Goal: Task Accomplishment & Management: Complete application form

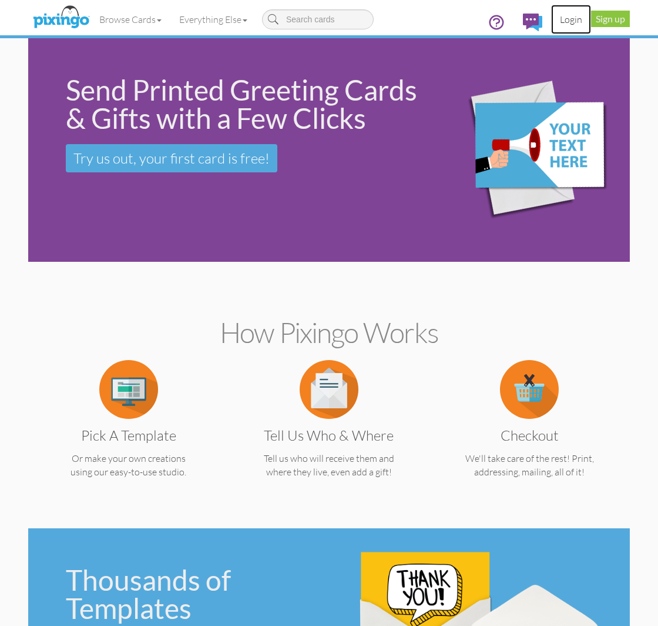
click at [563, 15] on link "Login" at bounding box center [571, 19] width 40 height 29
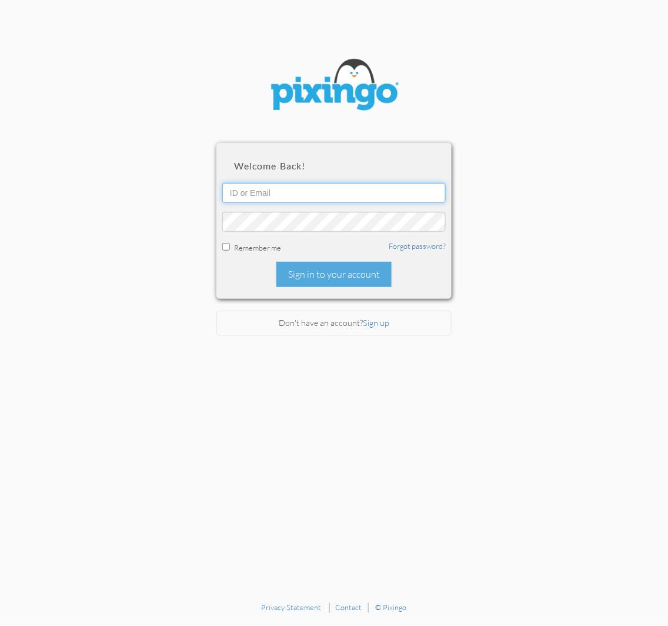
type input "[PERSON_NAME][EMAIL_ADDRESS][DOMAIN_NAME]"
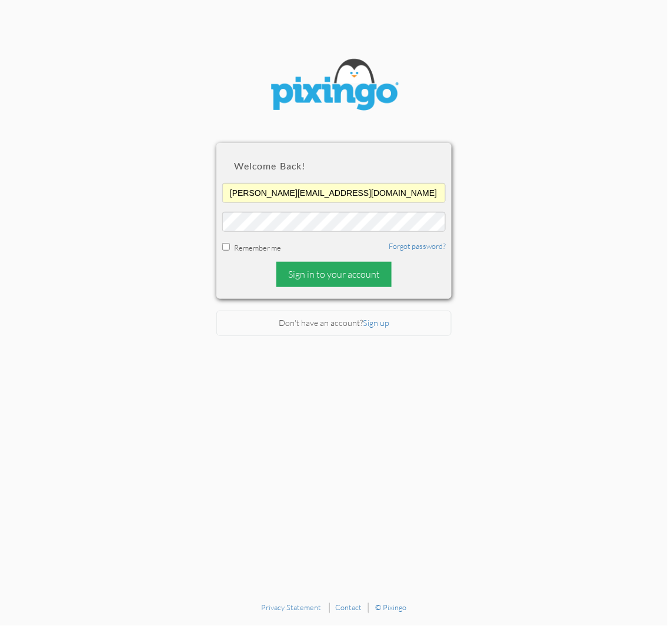
click at [362, 274] on div "Sign in to your account" at bounding box center [333, 274] width 115 height 25
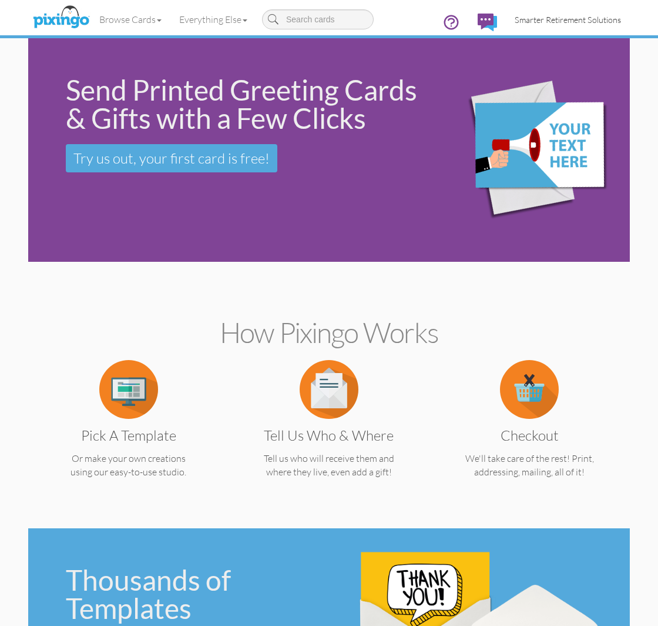
click at [596, 21] on span "Smarter Retirement Solutions" at bounding box center [568, 20] width 106 height 10
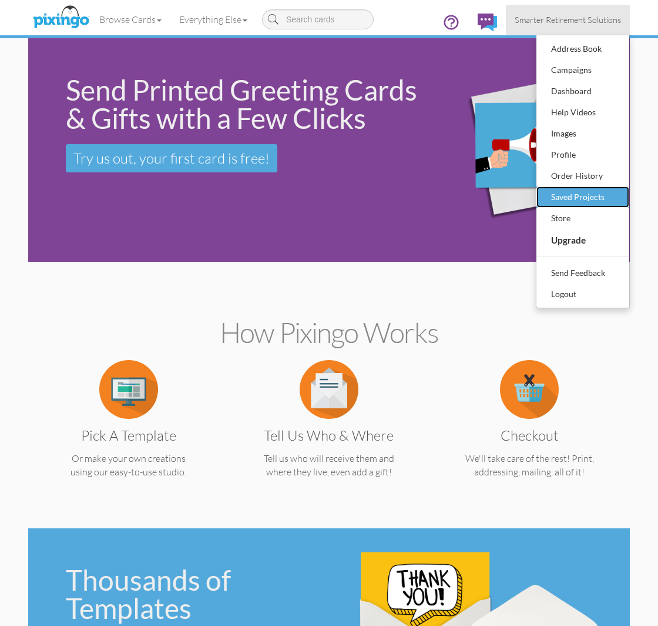
click at [608, 194] on div "Saved Projects" at bounding box center [583, 197] width 69 height 18
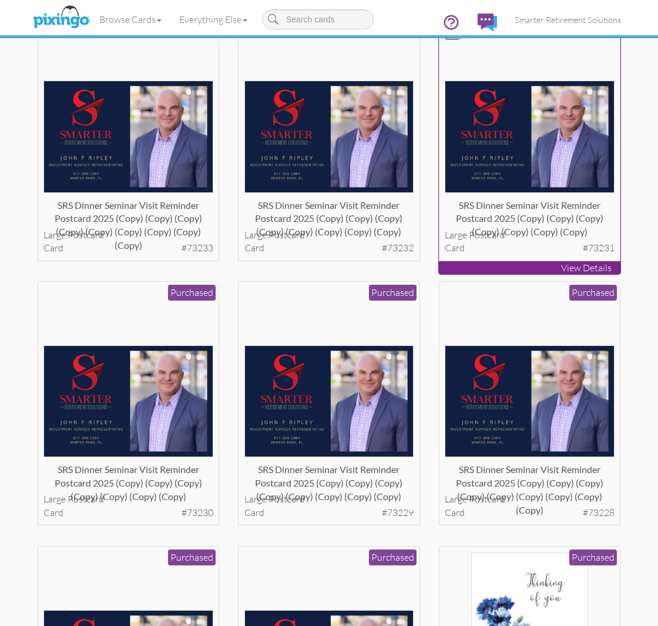
scroll to position [3571, 0]
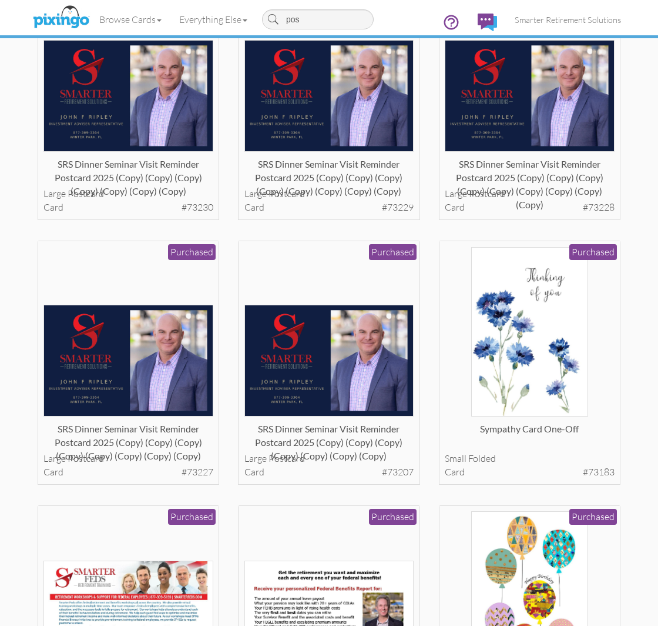
type input "post"
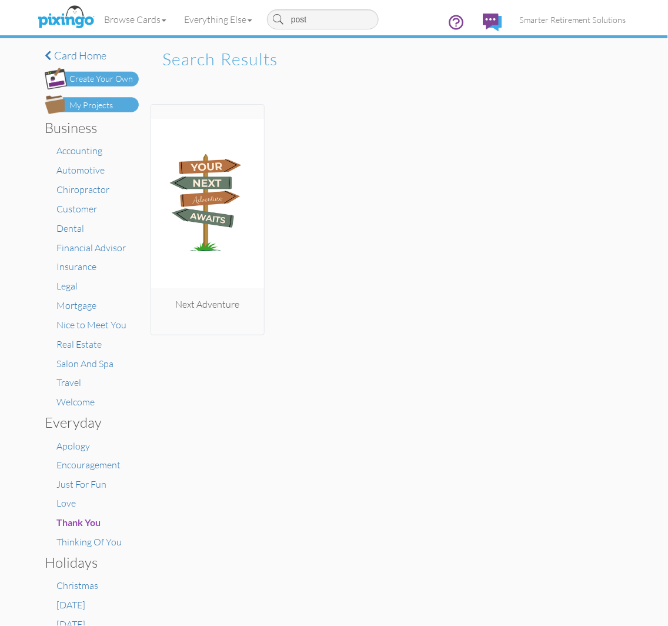
click at [308, 24] on input "post" at bounding box center [323, 19] width 112 height 20
click at [583, 27] on link "Smarter Retirement Solutions" at bounding box center [573, 20] width 124 height 30
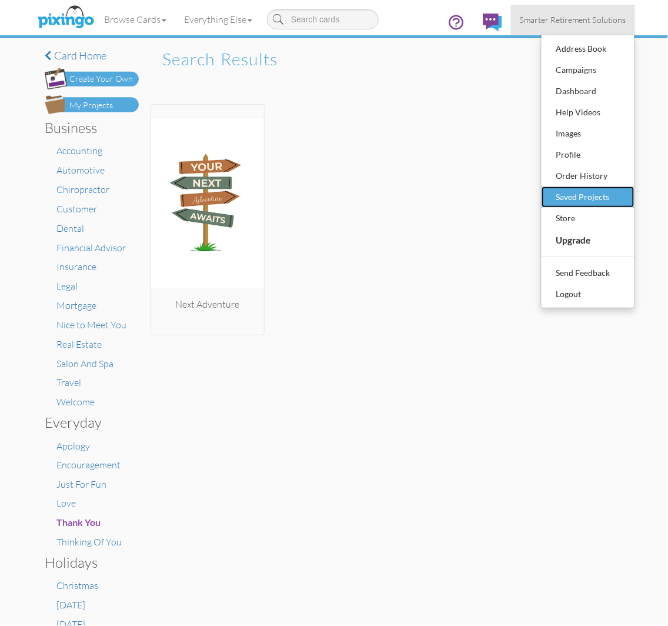
click at [590, 192] on div "Saved Projects" at bounding box center [587, 197] width 69 height 18
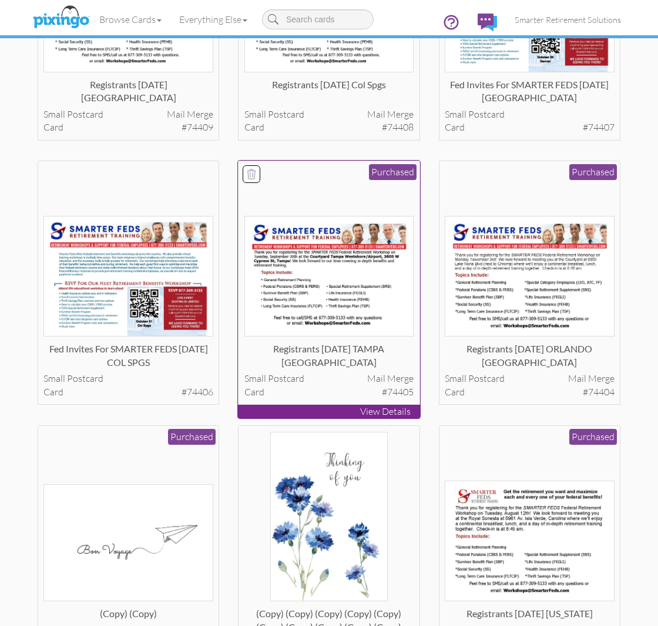
scroll to position [261, 0]
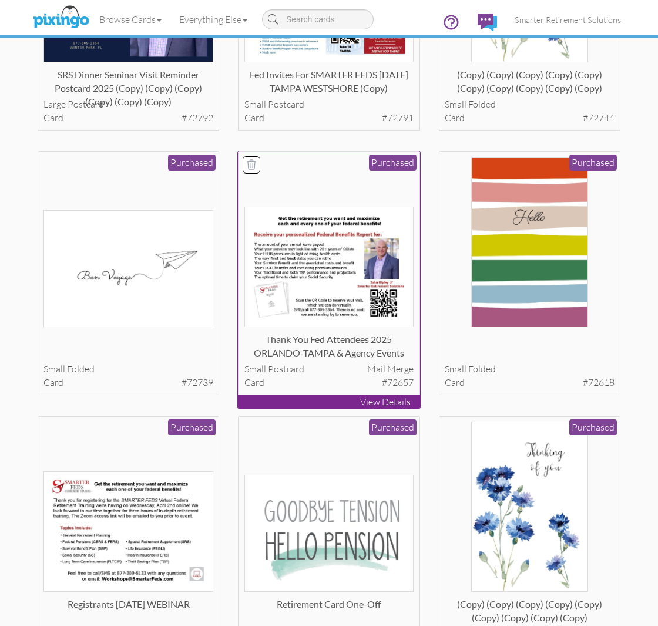
scroll to position [4467, 0]
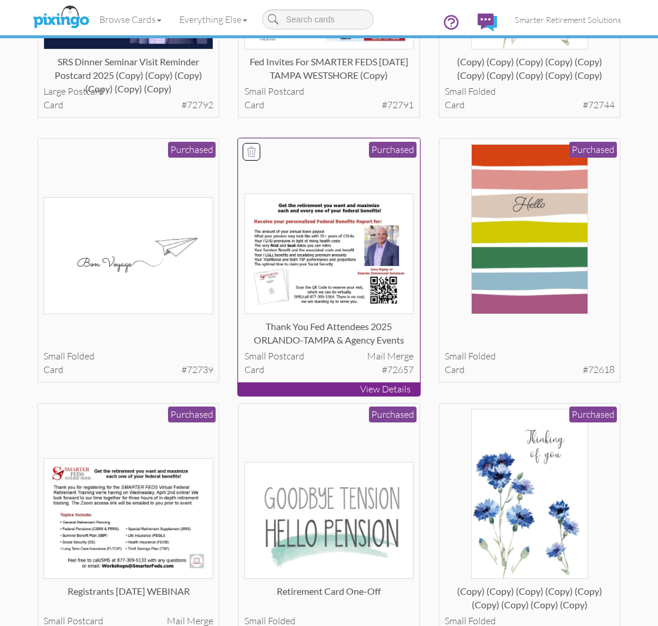
click at [337, 225] on img at bounding box center [330, 253] width 170 height 121
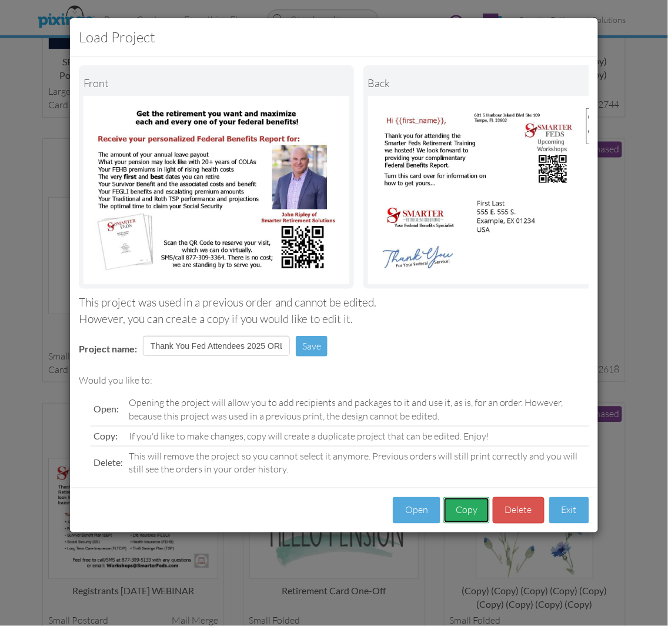
click at [454, 519] on button "Copy" at bounding box center [466, 510] width 46 height 26
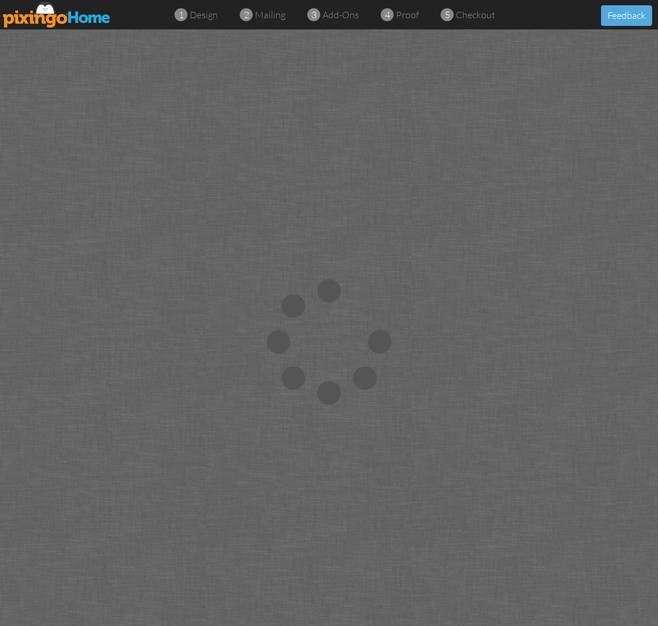
click at [79, 18] on img at bounding box center [57, 14] width 108 height 26
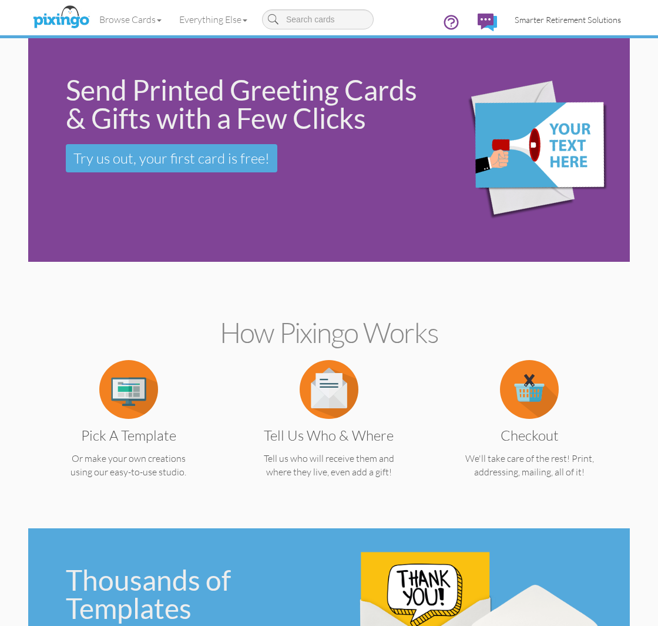
click at [604, 13] on link "Smarter Retirement Solutions" at bounding box center [568, 20] width 124 height 30
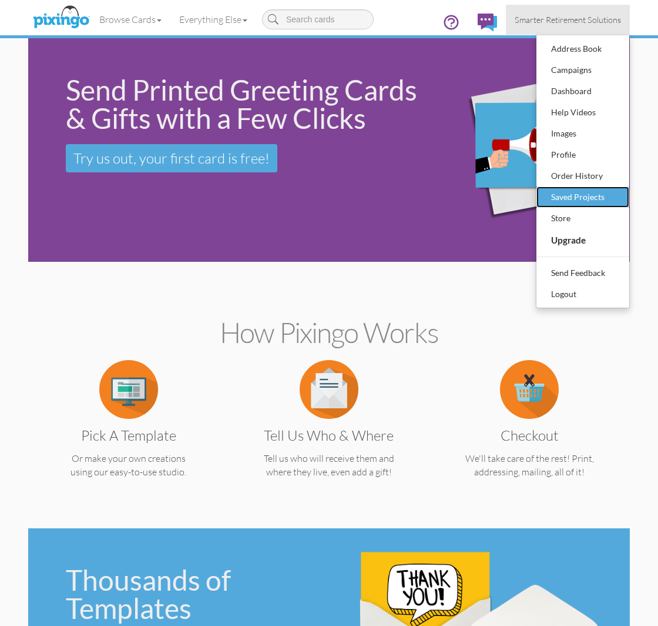
click at [590, 188] on div "Saved Projects" at bounding box center [583, 197] width 69 height 18
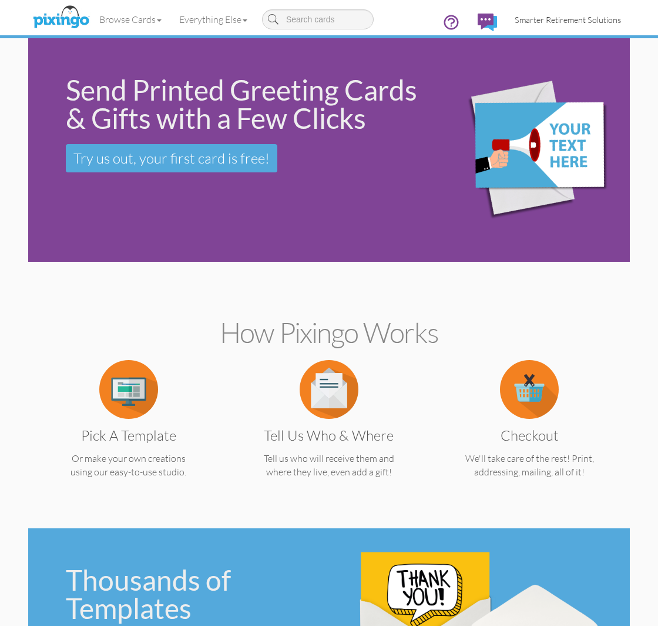
click at [587, 25] on link "Smarter Retirement Solutions" at bounding box center [568, 20] width 124 height 30
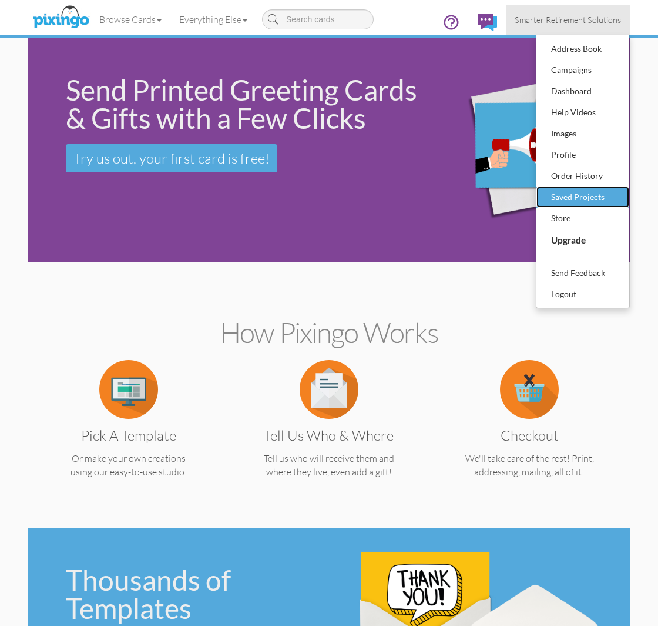
click at [578, 204] on div "Saved Projects" at bounding box center [583, 197] width 69 height 18
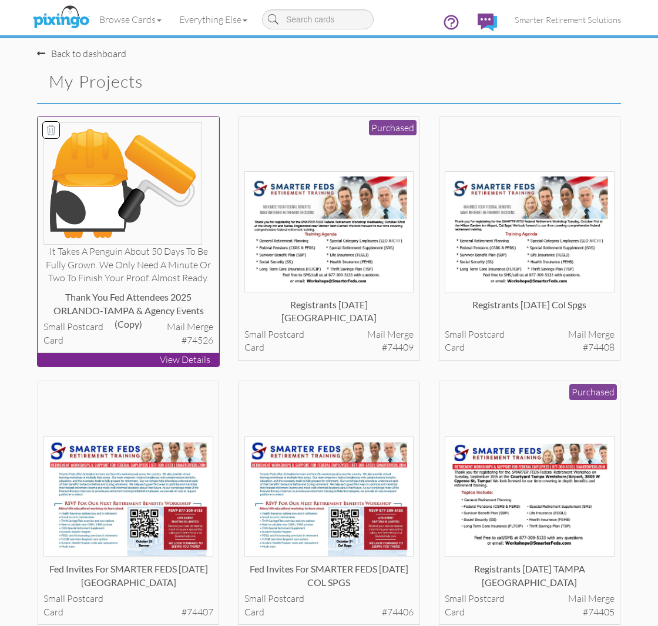
drag, startPoint x: 173, startPoint y: 285, endPoint x: 50, endPoint y: 131, distance: 197.4
click at [50, 131] on icon at bounding box center [51, 129] width 8 height 9
click at [561, 80] on button "Delete 1 project(s)?" at bounding box center [570, 83] width 101 height 20
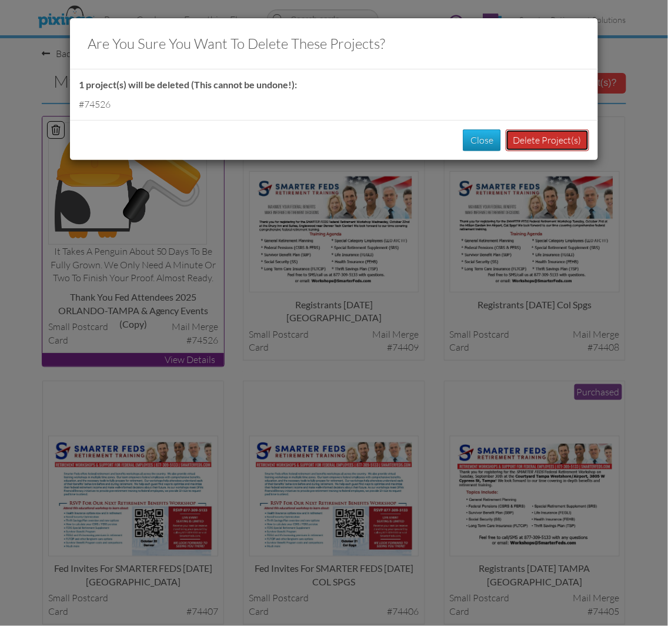
click at [548, 134] on button "Delete Project(s)" at bounding box center [547, 140] width 83 height 22
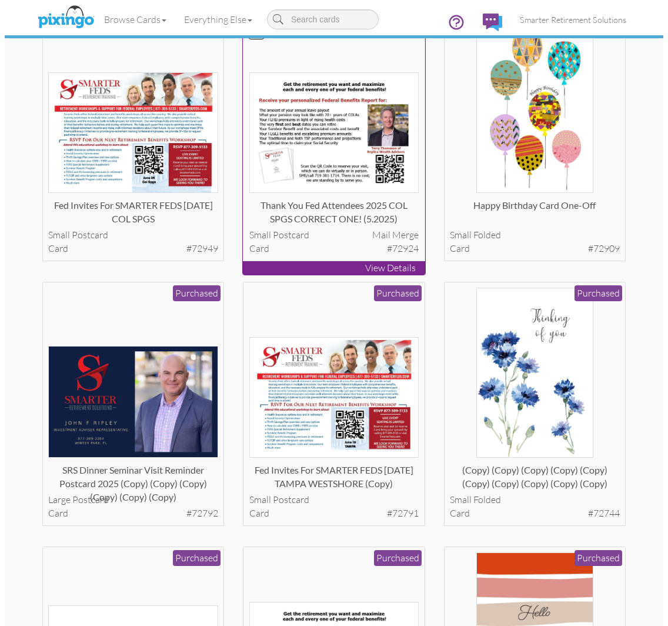
scroll to position [4249, 0]
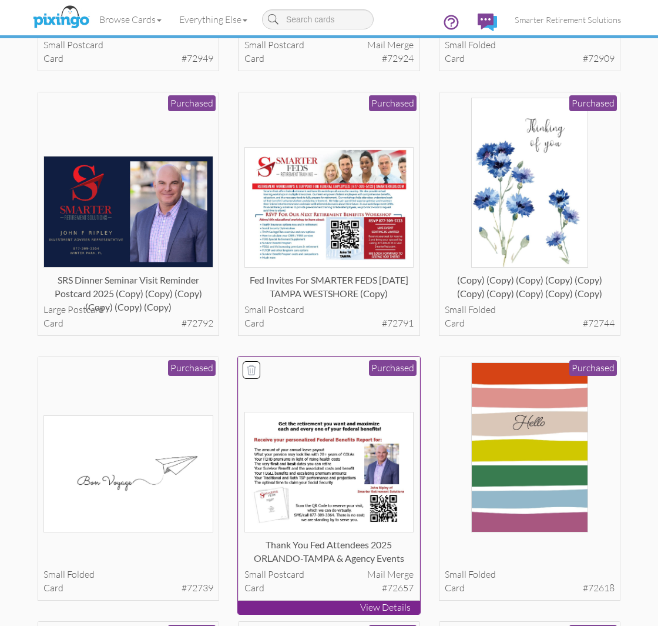
click at [337, 412] on img at bounding box center [330, 472] width 170 height 121
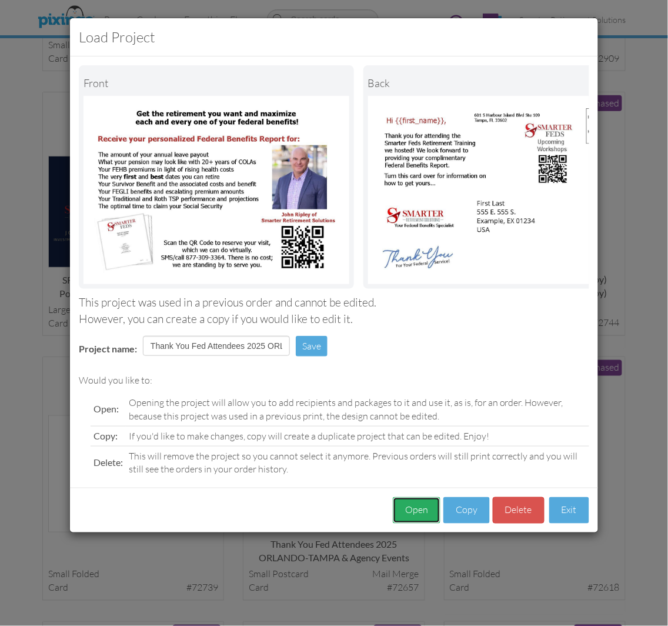
click at [412, 510] on button "Open" at bounding box center [417, 510] width 48 height 26
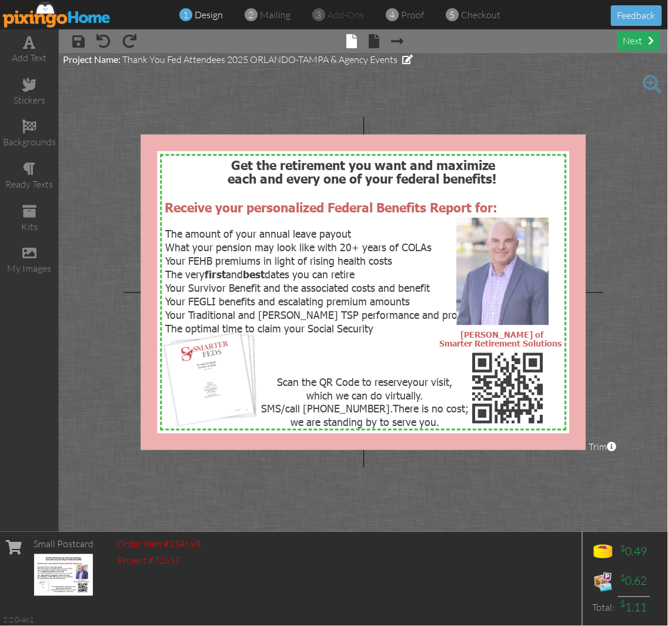
click at [625, 38] on div "next" at bounding box center [638, 40] width 43 height 19
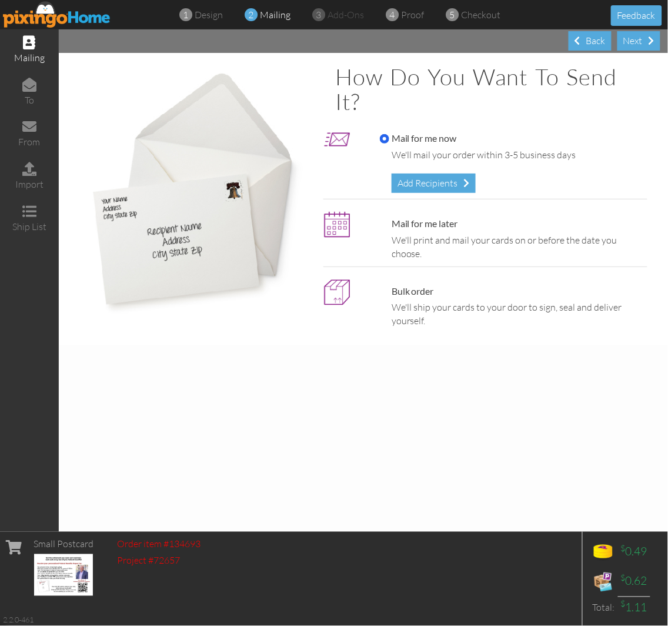
click at [421, 169] on div "Mail for me now We'll mail your order within 3-5 business days Add Recipients" at bounding box center [510, 162] width 279 height 61
click at [421, 178] on div "Add Recipients" at bounding box center [434, 182] width 84 height 19
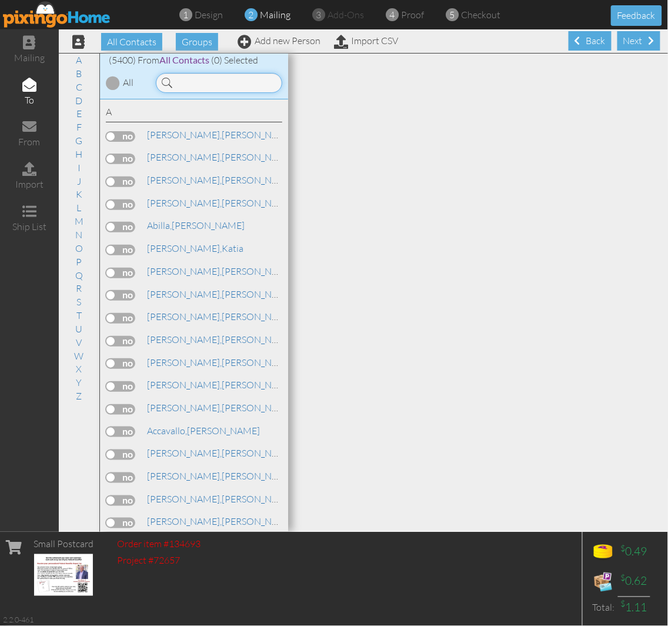
click at [190, 78] on input at bounding box center [219, 83] width 126 height 20
click at [203, 83] on input at bounding box center [219, 83] width 126 height 20
click at [212, 78] on input at bounding box center [219, 83] width 126 height 20
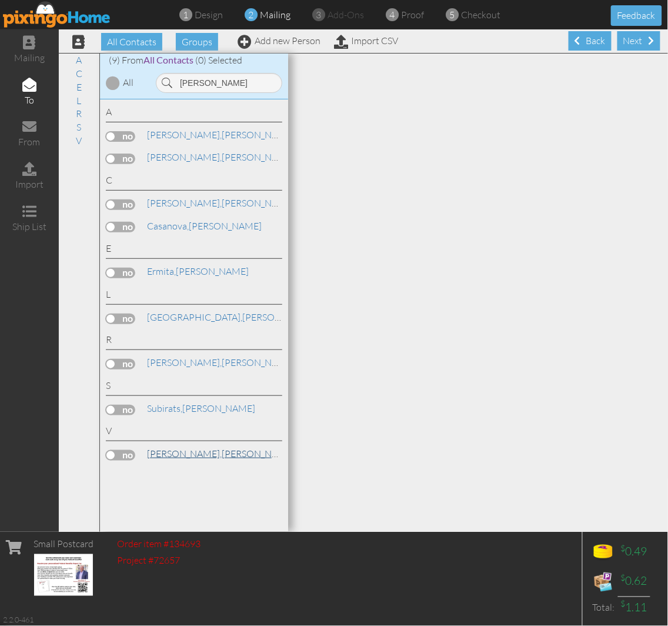
click at [171, 454] on span "[PERSON_NAME]," at bounding box center [184, 453] width 75 height 12
click at [115, 457] on label at bounding box center [120, 455] width 29 height 11
click at [0, 0] on input "checkbox" at bounding box center [0, 0] width 0 height 0
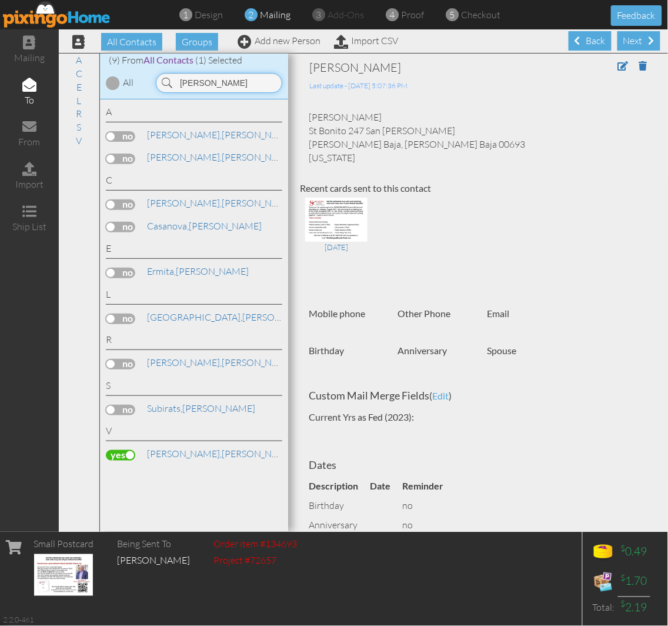
click at [220, 77] on input "luis" at bounding box center [219, 83] width 126 height 20
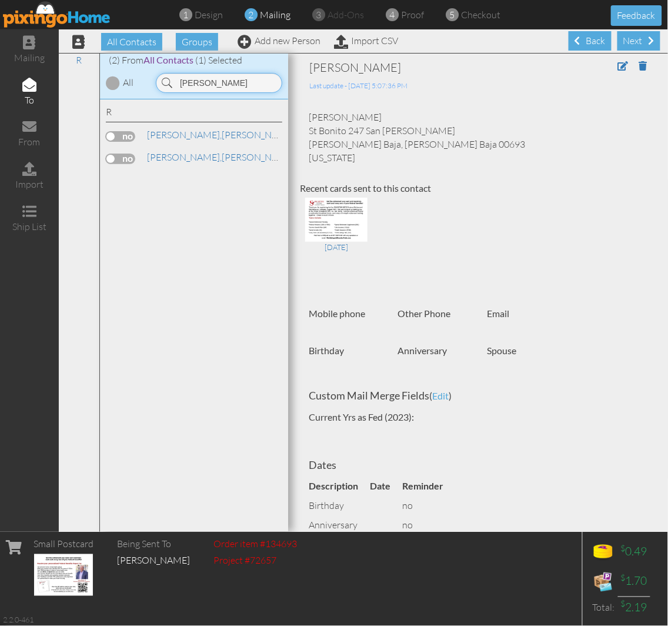
type input "rosado"
click at [259, 43] on link "Add new Person" at bounding box center [279, 41] width 83 height 12
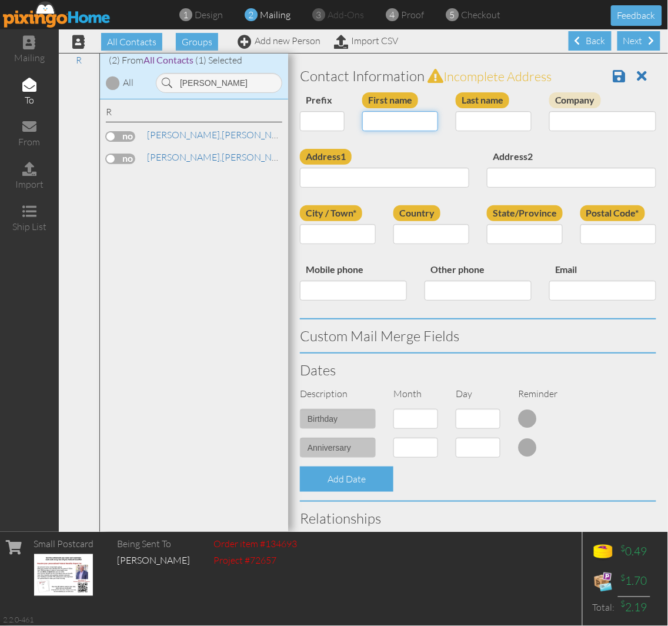
click at [394, 118] on input "First name" at bounding box center [400, 121] width 76 height 20
click at [483, 116] on input "Last name" at bounding box center [494, 121] width 76 height 20
type input "Rosado"
click at [380, 115] on input "First name" at bounding box center [400, 121] width 76 height 20
type input "[PERSON_NAME]"
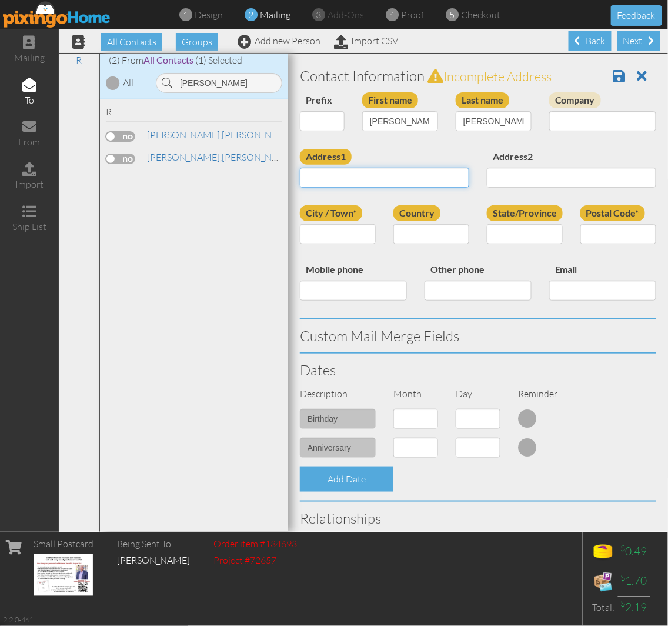
click at [326, 183] on input "Address1" at bounding box center [384, 178] width 169 height 20
paste input "HC 4 Box 9216"
type input "HC 4 Box 9216"
click at [384, 147] on div "Prefix Dr. Mr. Mrs. First name Yarelis Last name Rosado Company" at bounding box center [478, 120] width 374 height 56
click at [325, 233] on input "City / Town*" at bounding box center [338, 234] width 76 height 20
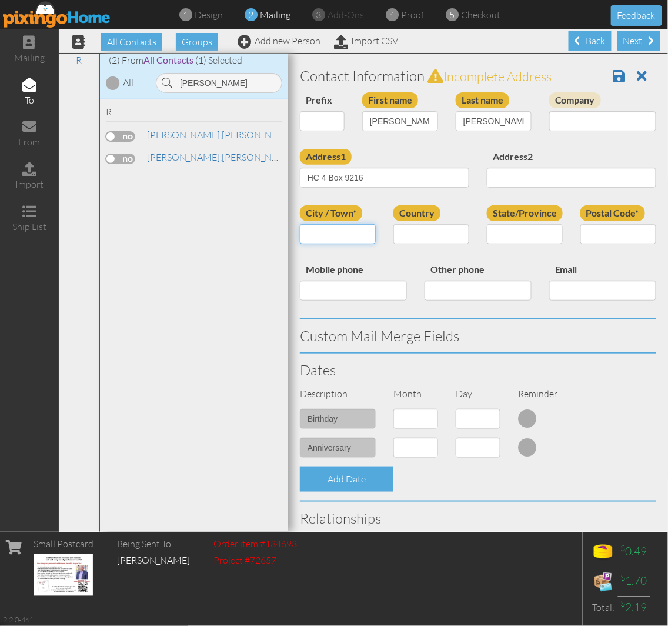
paste input "Utuado"
type input "Utuado"
click at [373, 203] on div "Address1 HC 4 Box 9216 Address2" at bounding box center [478, 177] width 374 height 56
click at [444, 239] on select "[GEOGRAPHIC_DATA] -------------- [GEOGRAPHIC_DATA] [GEOGRAPHIC_DATA] [GEOGRAPHI…" at bounding box center [431, 234] width 76 height 20
click at [393, 224] on select "[GEOGRAPHIC_DATA] -------------- [GEOGRAPHIC_DATA] [GEOGRAPHIC_DATA] [GEOGRAPHI…" at bounding box center [431, 234] width 76 height 20
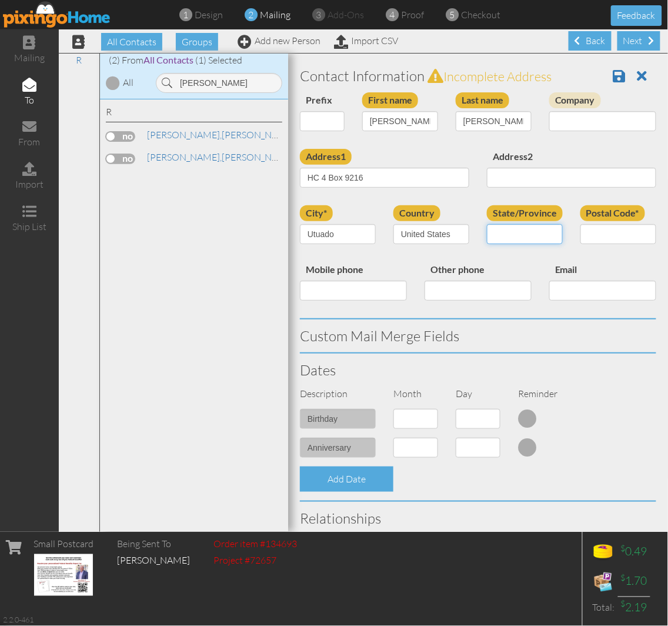
click at [524, 236] on select "AA (Military) AE (Military) Alabama Alaska American Samoa AP (Military) Arizona…" at bounding box center [525, 234] width 76 height 20
click at [416, 233] on select "[GEOGRAPHIC_DATA] -------------- [GEOGRAPHIC_DATA] [GEOGRAPHIC_DATA] [GEOGRAPHI…" at bounding box center [431, 234] width 76 height 20
select select "object:25731"
click at [393, 224] on select "[GEOGRAPHIC_DATA] -------------- [GEOGRAPHIC_DATA] [GEOGRAPHIC_DATA] [GEOGRAPHI…" at bounding box center [431, 234] width 76 height 20
click at [511, 238] on input "State/Province" at bounding box center [525, 234] width 76 height 20
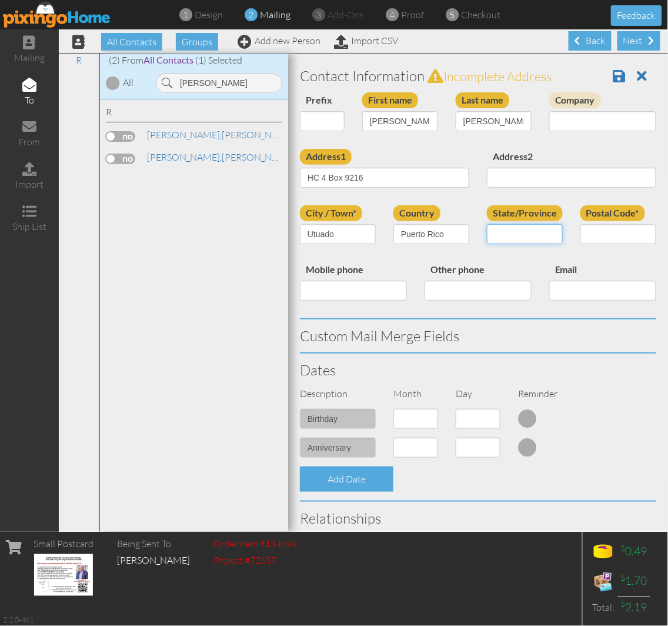
paste input "Utuado"
type input "Utuado"
click at [580, 228] on input "Postal Code*" at bounding box center [618, 234] width 76 height 20
paste input "00641"
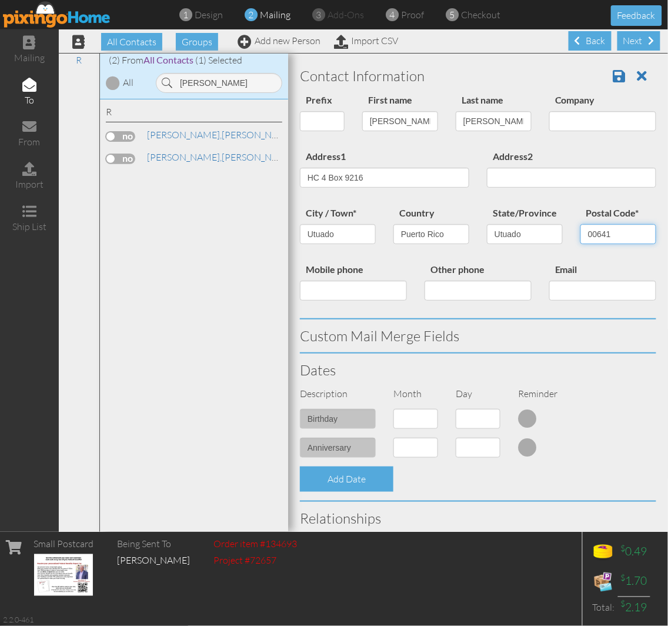
type input "00641"
click at [554, 332] on h3 "Custom Mail Merge Fields" at bounding box center [478, 335] width 356 height 15
click at [417, 426] on select "1 - Jan 2 - Feb 3 - Mar 4 - Apr 5 - May 6 - Jun 7 - Jul 8 - Aug 9 - Sep 10 - Oc…" at bounding box center [415, 419] width 45 height 20
click at [583, 371] on h3 "Dates" at bounding box center [478, 369] width 356 height 15
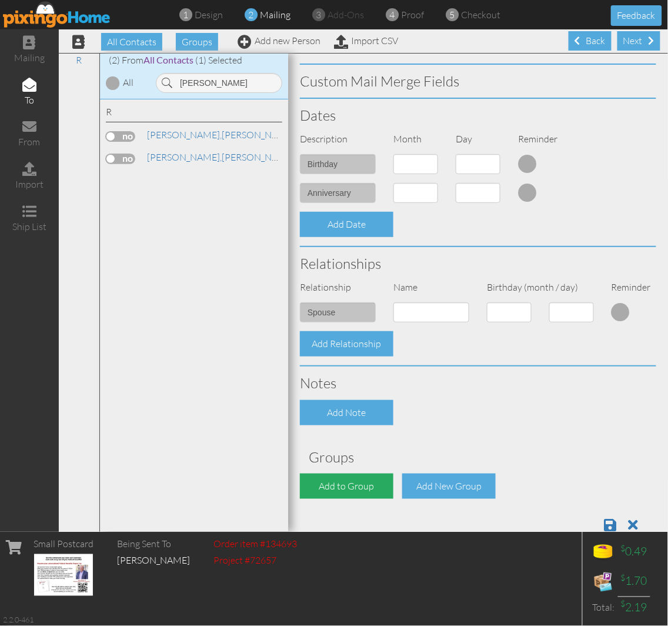
scroll to position [293, 0]
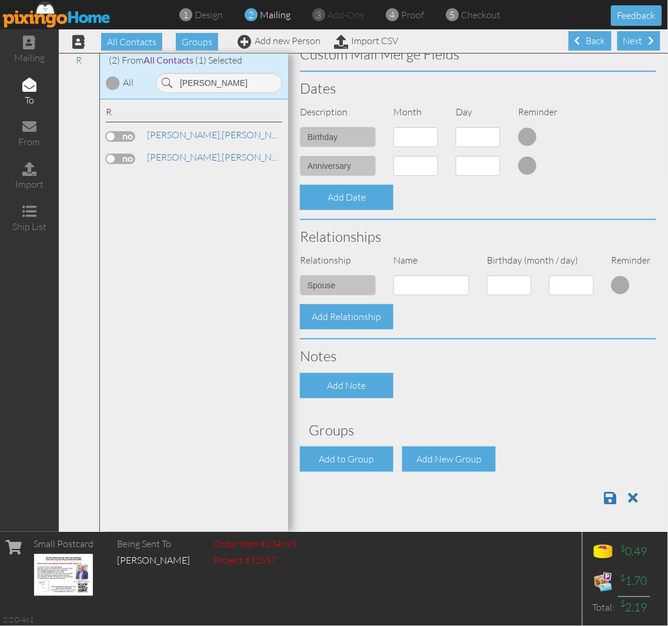
click at [359, 476] on div "Contact Information Prefix Dr. Mr. Mrs. First name Yarelis Last name Rosado Com…" at bounding box center [478, 146] width 356 height 736
click at [359, 456] on div "Add to Group" at bounding box center [346, 458] width 93 height 25
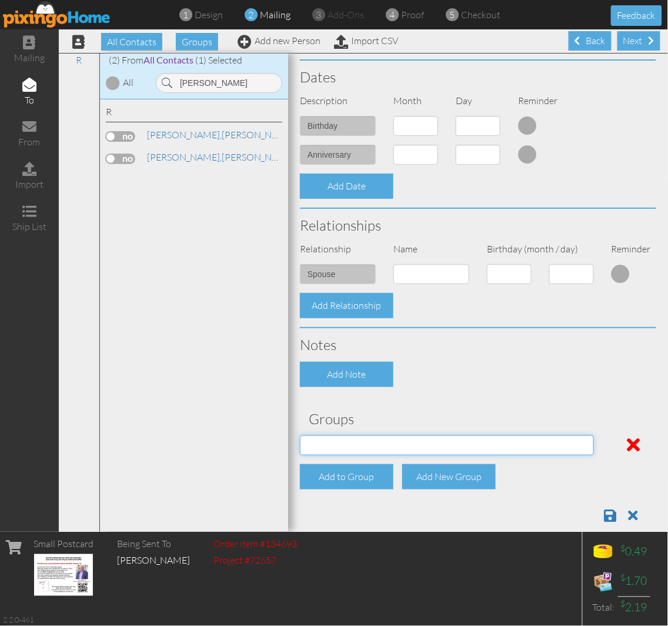
click at [359, 455] on select "[DATE] SMARTER FEDS OSD DMEA [US_STATE] [DATE] BOP Onsite 08/12 [US_STATE] Regi…" at bounding box center [447, 445] width 294 height 20
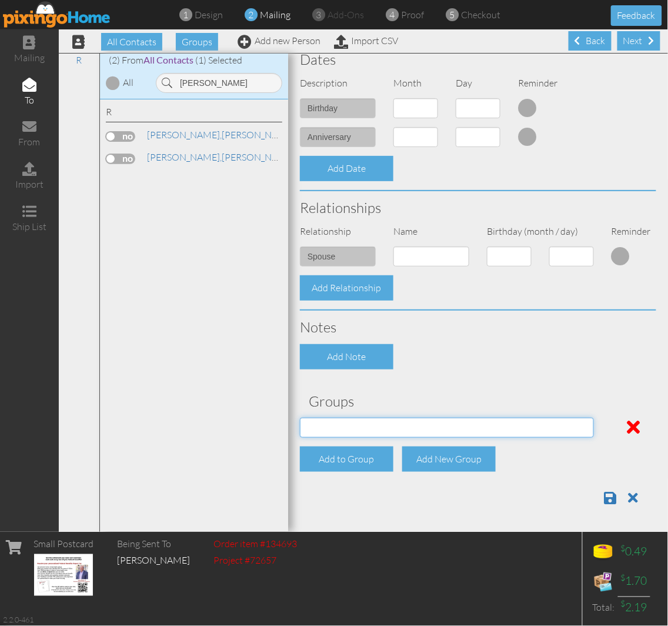
scroll to position [322, 0]
click at [436, 426] on select "[DATE] SMARTER FEDS OSD DMEA [US_STATE] [DATE] BOP Onsite 08/12 [US_STATE] Regi…" at bounding box center [447, 427] width 294 height 20
select select "object:25864"
click at [300, 417] on select "[DATE] SMARTER FEDS OSD DMEA [US_STATE] [DATE] BOP Onsite 08/12 [US_STATE] Regi…" at bounding box center [447, 427] width 294 height 20
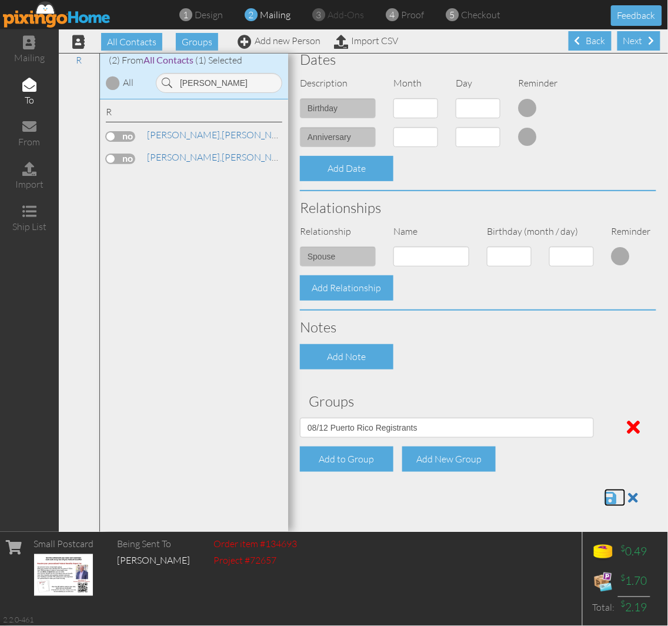
click at [604, 500] on span at bounding box center [610, 497] width 12 height 14
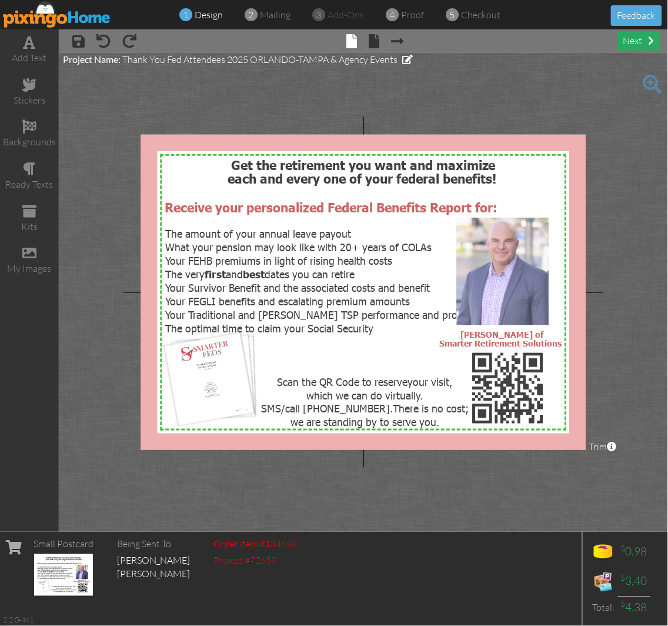
click at [630, 35] on div "next" at bounding box center [638, 40] width 43 height 19
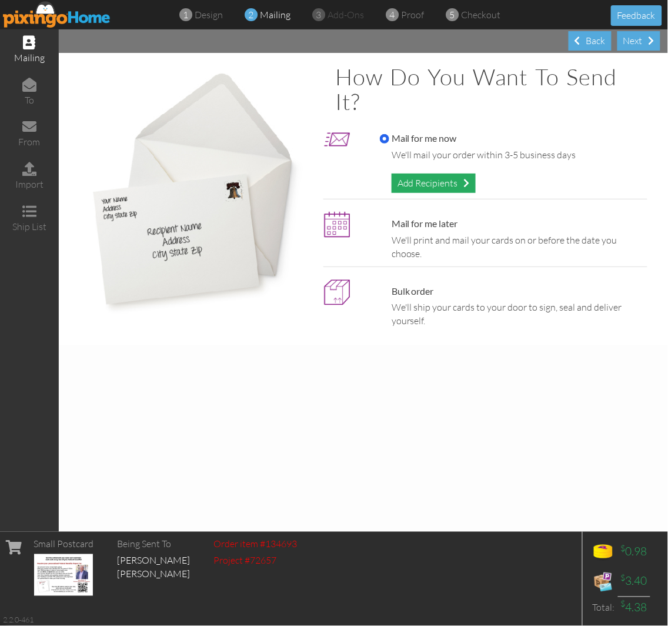
click at [442, 184] on div "Add Recipients" at bounding box center [434, 182] width 84 height 19
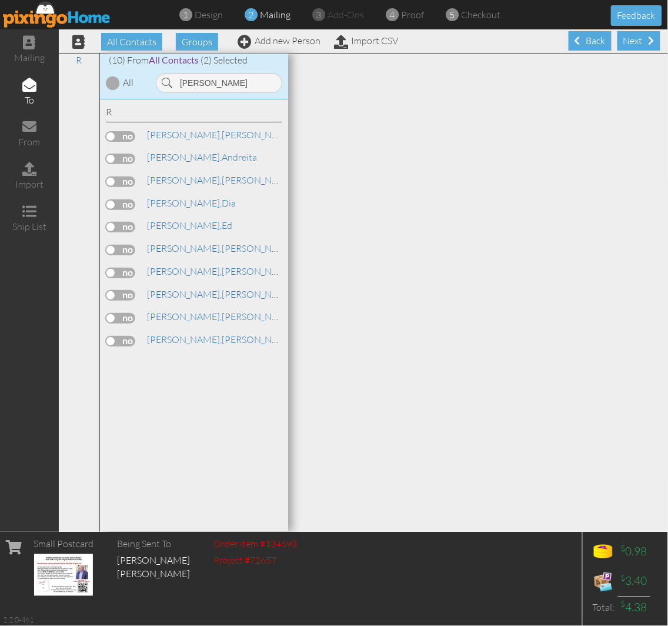
click at [112, 275] on label at bounding box center [120, 272] width 29 height 11
click at [0, 0] on input "checkbox" at bounding box center [0, 0] width 0 height 0
click at [226, 79] on input "[PERSON_NAME]" at bounding box center [219, 83] width 126 height 20
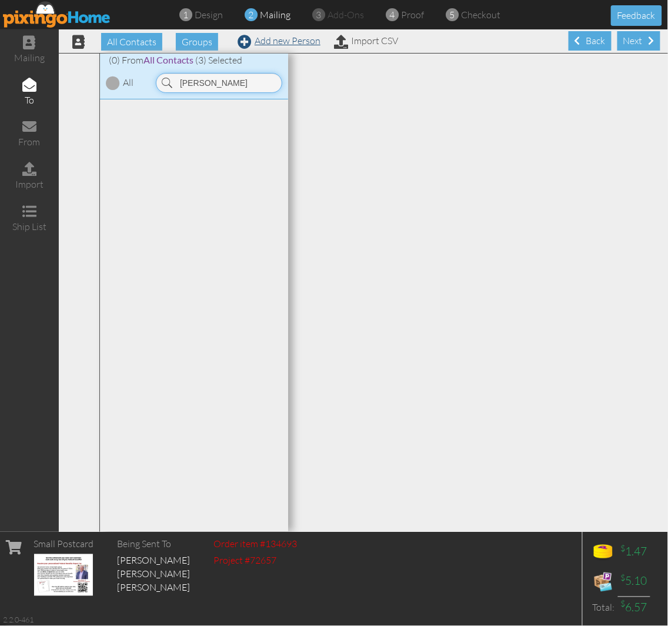
type input "[PERSON_NAME]"
click at [267, 39] on link "Add new Person" at bounding box center [279, 41] width 83 height 12
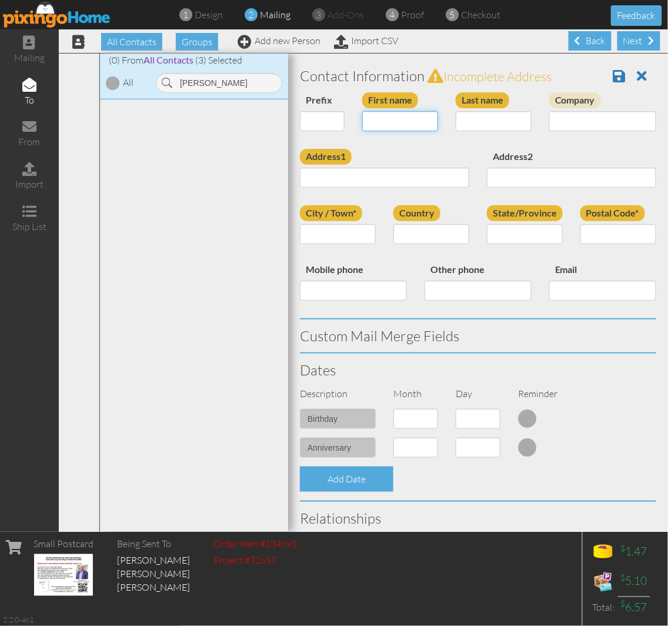
click at [403, 116] on input "First name" at bounding box center [400, 121] width 76 height 20
type input "[PERSON_NAME]"
click at [459, 121] on input "Last name" at bounding box center [494, 121] width 76 height 20
paste input "[PERSON_NAME]"
type input "[PERSON_NAME]"
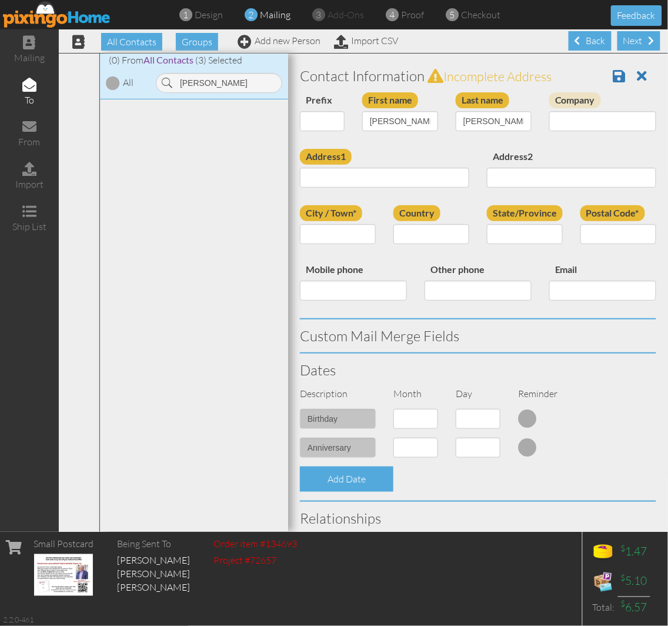
click at [396, 154] on div "Address1" at bounding box center [384, 173] width 187 height 48
click at [397, 184] on input "Address1" at bounding box center [384, 178] width 169 height 20
paste input "Calle [PERSON_NAME] #2"
type input "Calle [PERSON_NAME] #2"
click at [419, 155] on div "Address1 [STREET_ADDRESS][PERSON_NAME]" at bounding box center [384, 173] width 187 height 48
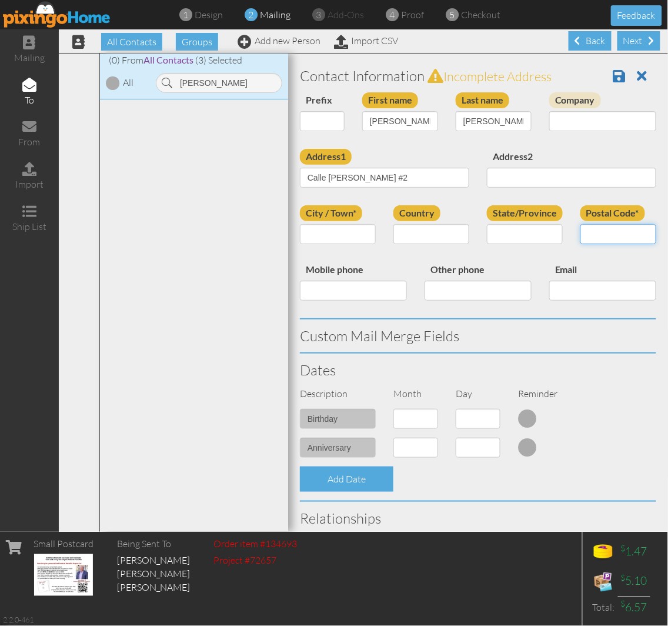
click at [591, 233] on input "Postal Code*" at bounding box center [618, 234] width 76 height 20
type input "00926"
click at [341, 241] on input "City / Town*" at bounding box center [338, 234] width 76 height 20
paste input "San [PERSON_NAME]"
type input "San [PERSON_NAME]"
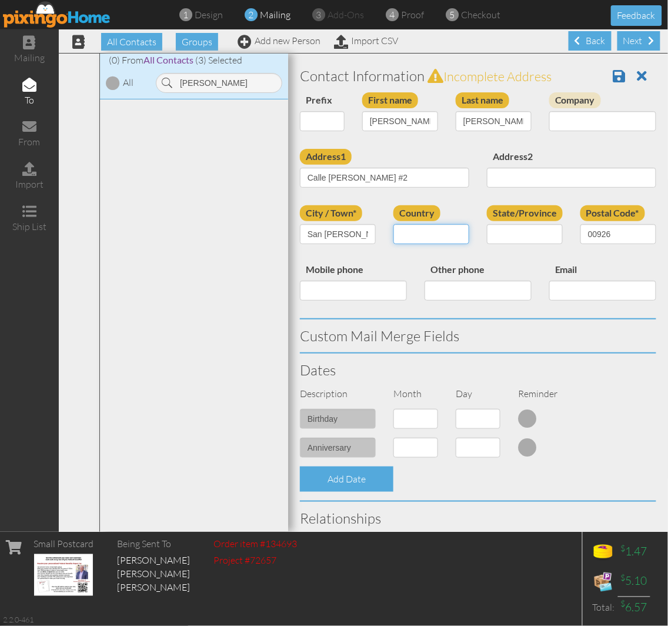
click at [414, 234] on select "[GEOGRAPHIC_DATA] -------------- [GEOGRAPHIC_DATA] [GEOGRAPHIC_DATA] [GEOGRAPHI…" at bounding box center [431, 234] width 76 height 20
select select "object:26407"
click at [393, 224] on select "[GEOGRAPHIC_DATA] -------------- [GEOGRAPHIC_DATA] [GEOGRAPHIC_DATA] [GEOGRAPHI…" at bounding box center [431, 234] width 76 height 20
click at [499, 239] on input "State/Province" at bounding box center [525, 234] width 76 height 20
paste input "San [PERSON_NAME]"
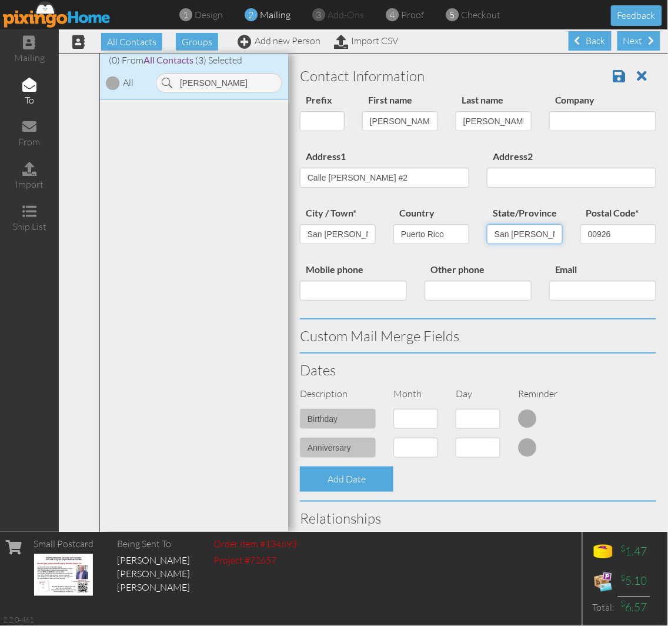
type input "San [PERSON_NAME]"
click at [384, 212] on div "Country [GEOGRAPHIC_DATA] -------------- [GEOGRAPHIC_DATA] [GEOGRAPHIC_DATA] [G…" at bounding box center [430, 229] width 93 height 48
click at [392, 251] on div "Country [GEOGRAPHIC_DATA] -------------- [GEOGRAPHIC_DATA] [GEOGRAPHIC_DATA] [G…" at bounding box center [430, 229] width 93 height 48
click at [442, 207] on div "Country [GEOGRAPHIC_DATA] -------------- [GEOGRAPHIC_DATA] [GEOGRAPHIC_DATA] [G…" at bounding box center [430, 229] width 93 height 48
click at [394, 216] on label "Country" at bounding box center [416, 213] width 47 height 16
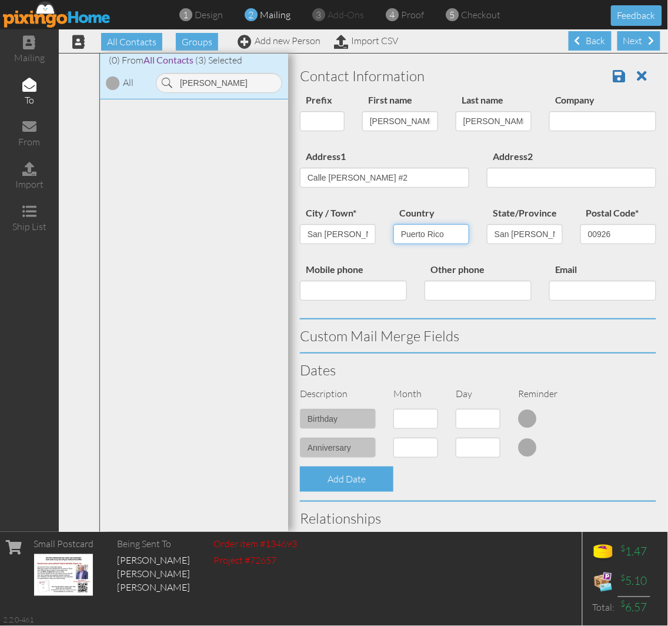
click at [394, 224] on select "[GEOGRAPHIC_DATA] -------------- [GEOGRAPHIC_DATA] [GEOGRAPHIC_DATA] [GEOGRAPHI…" at bounding box center [431, 234] width 76 height 20
click at [428, 213] on label "Country" at bounding box center [416, 213] width 47 height 16
click at [428, 224] on select "[GEOGRAPHIC_DATA] -------------- [GEOGRAPHIC_DATA] [GEOGRAPHIC_DATA] [GEOGRAPHI…" at bounding box center [431, 234] width 76 height 20
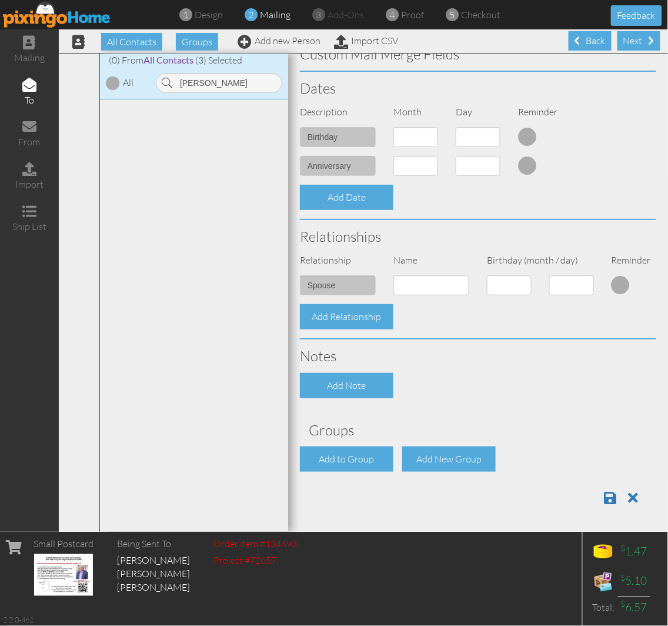
scroll to position [293, 0]
click at [347, 467] on div "Add to Group" at bounding box center [346, 458] width 93 height 25
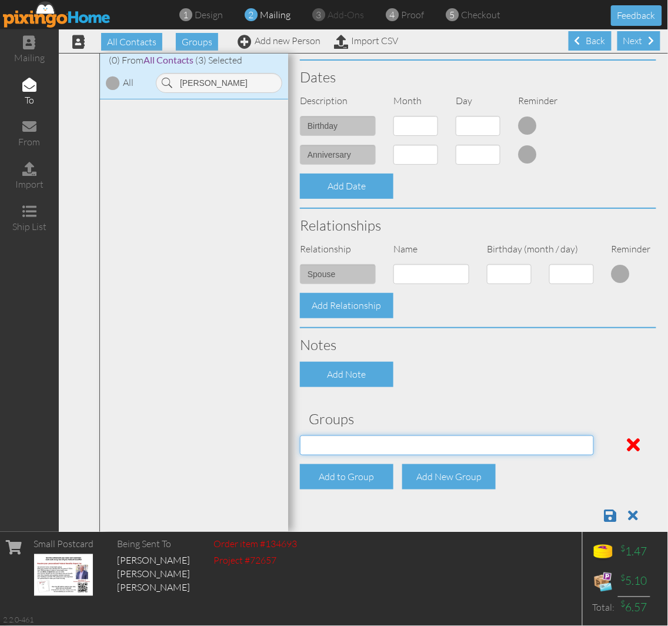
click at [353, 454] on select "[DATE] SMARTER FEDS OSD DMEA [US_STATE] [DATE] BOP Onsite 08/12 [US_STATE] Regi…" at bounding box center [447, 445] width 294 height 20
select select "object:26478"
click at [300, 446] on select "[DATE] SMARTER FEDS OSD DMEA [US_STATE] [DATE] BOP Onsite 08/12 [US_STATE] Regi…" at bounding box center [447, 445] width 294 height 20
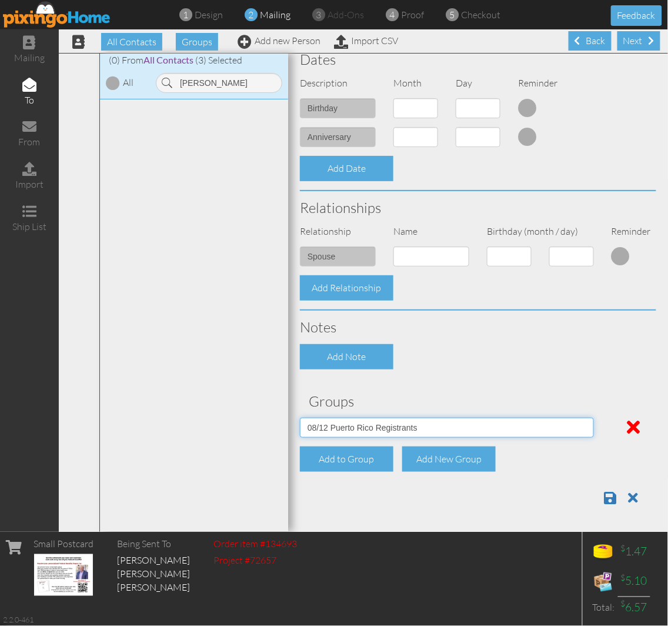
scroll to position [322, 0]
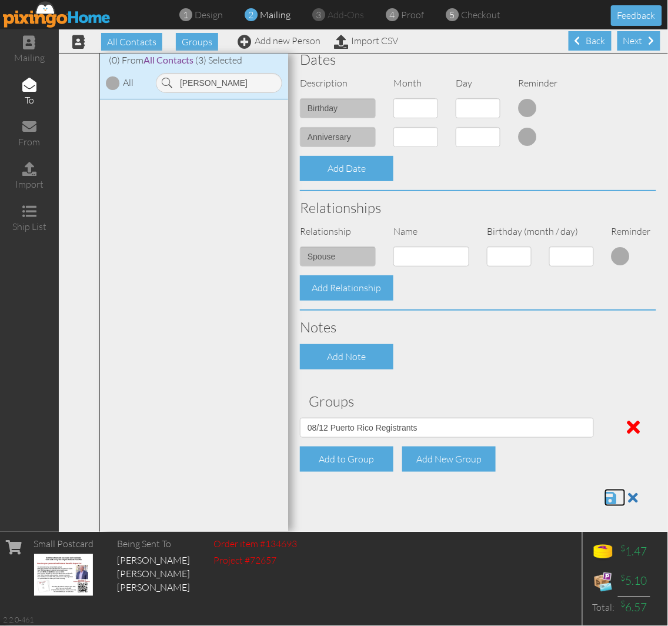
click at [604, 496] on span at bounding box center [610, 497] width 12 height 14
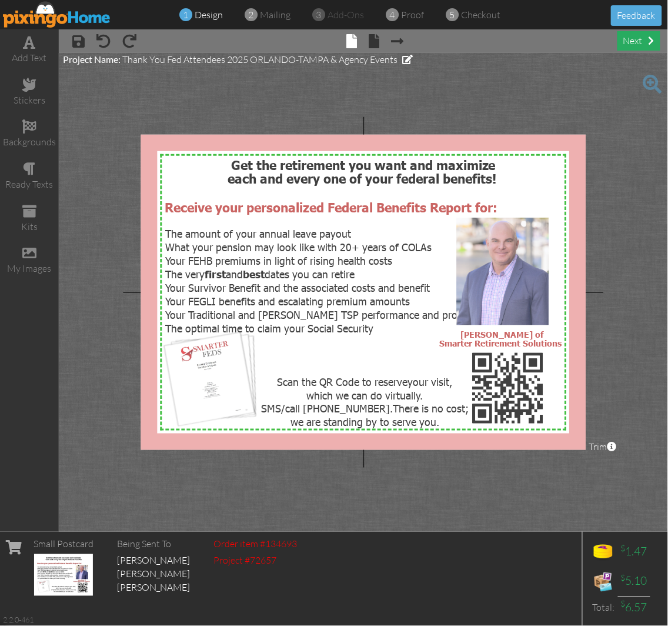
click at [619, 39] on div "next" at bounding box center [638, 40] width 43 height 19
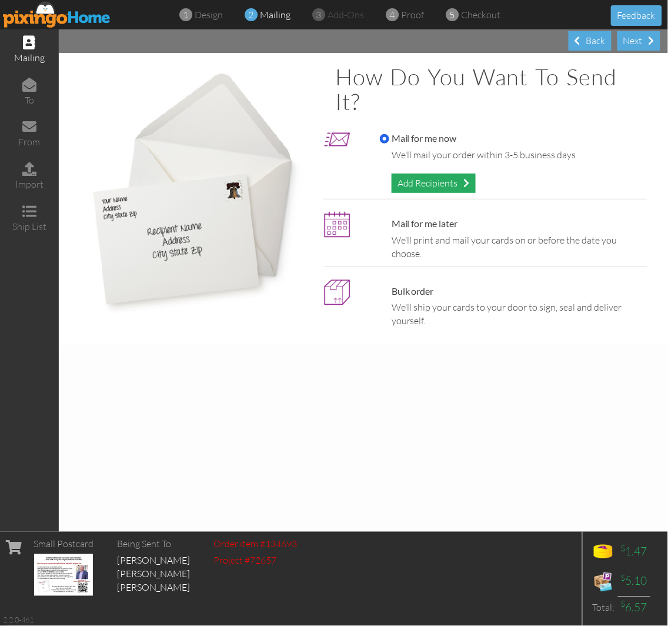
click at [407, 183] on div "Add Recipients" at bounding box center [434, 182] width 84 height 19
